Goal: Navigation & Orientation: Find specific page/section

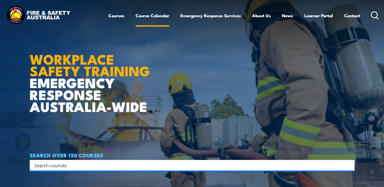
click at [162, 16] on link "Course Calendar" at bounding box center [152, 15] width 34 height 13
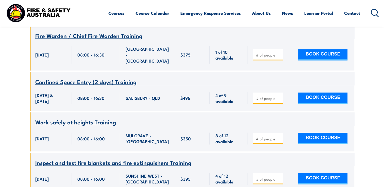
scroll to position [660, 0]
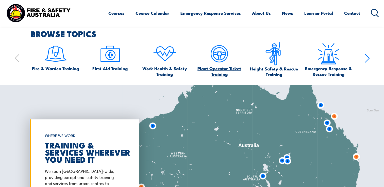
scroll to position [330, 0]
